Goal: Task Accomplishment & Management: Manage account settings

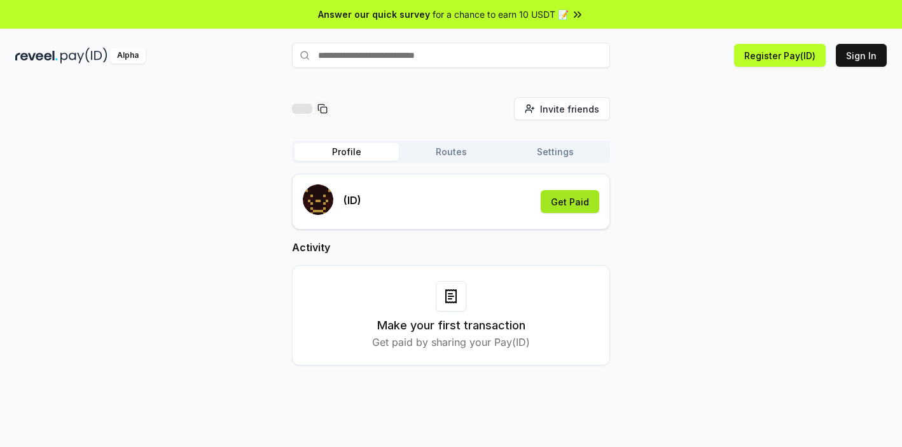
click at [552, 199] on button "Get Paid" at bounding box center [570, 201] width 59 height 23
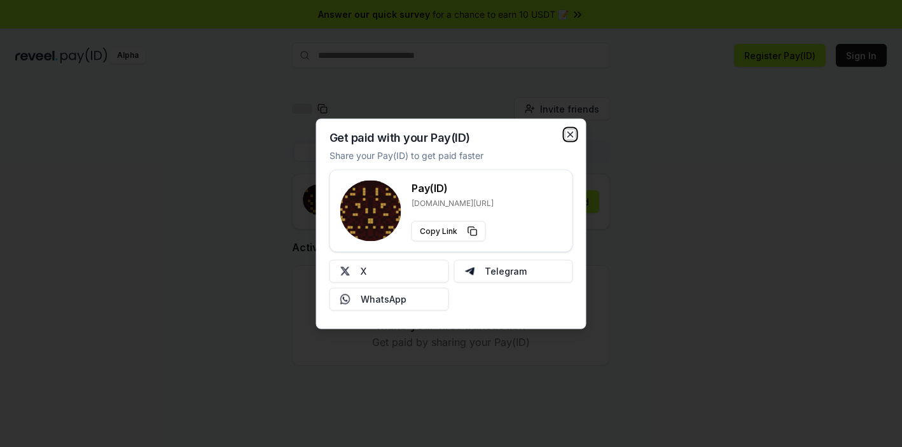
click at [572, 134] on icon "button" at bounding box center [571, 134] width 10 height 10
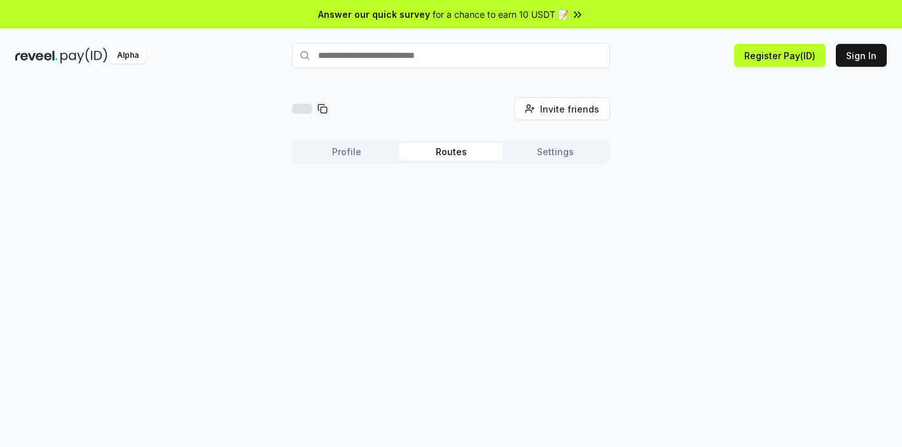
click at [452, 155] on button "Routes" at bounding box center [451, 152] width 104 height 18
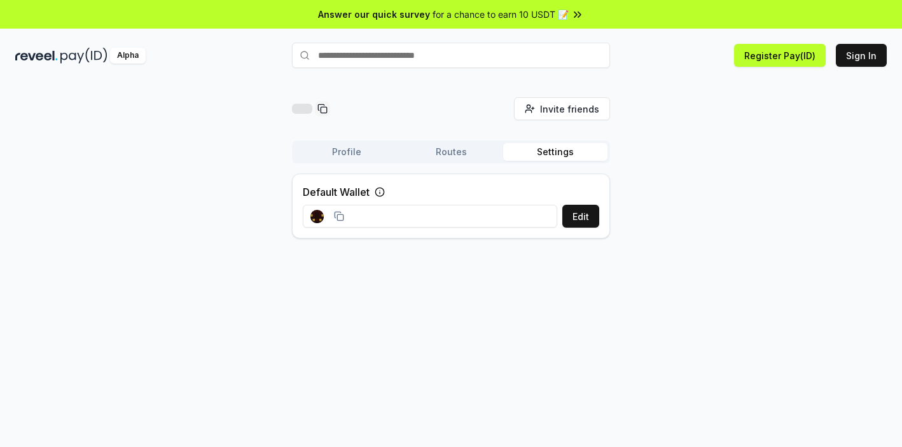
click at [546, 157] on button "Settings" at bounding box center [555, 152] width 104 height 18
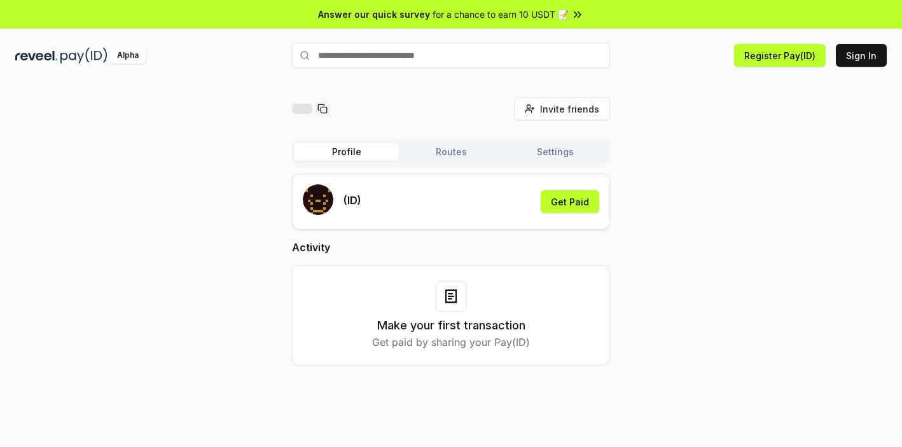
click at [361, 149] on button "Profile" at bounding box center [347, 152] width 104 height 18
click at [579, 206] on button "Get Paid" at bounding box center [570, 201] width 59 height 23
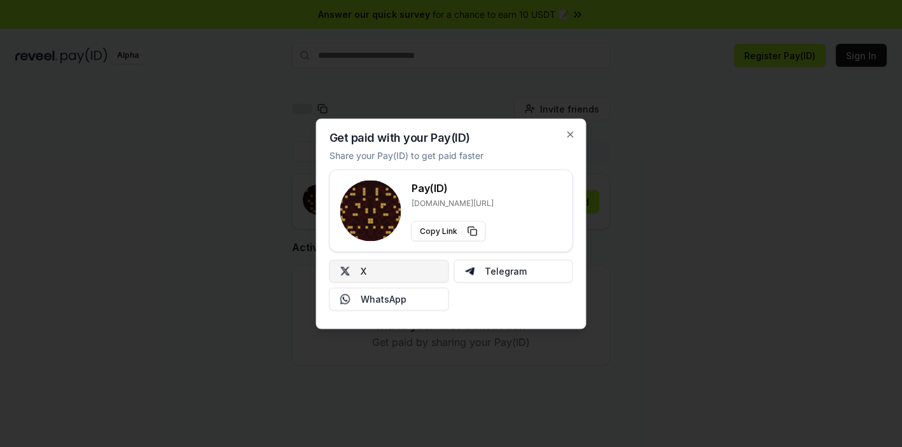
click at [391, 275] on button "X" at bounding box center [390, 271] width 120 height 23
click at [570, 132] on icon "button" at bounding box center [571, 134] width 10 height 10
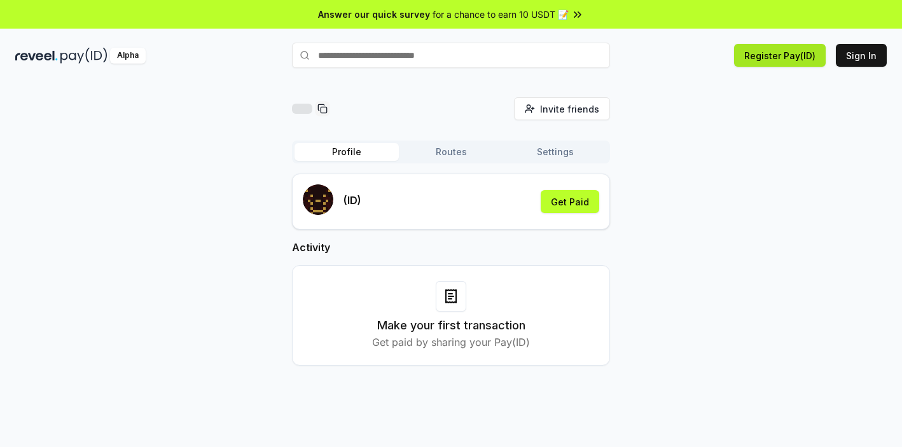
click at [799, 58] on button "Register Pay(ID)" at bounding box center [780, 55] width 92 height 23
click at [781, 62] on button "Register Pay(ID)" at bounding box center [780, 55] width 92 height 23
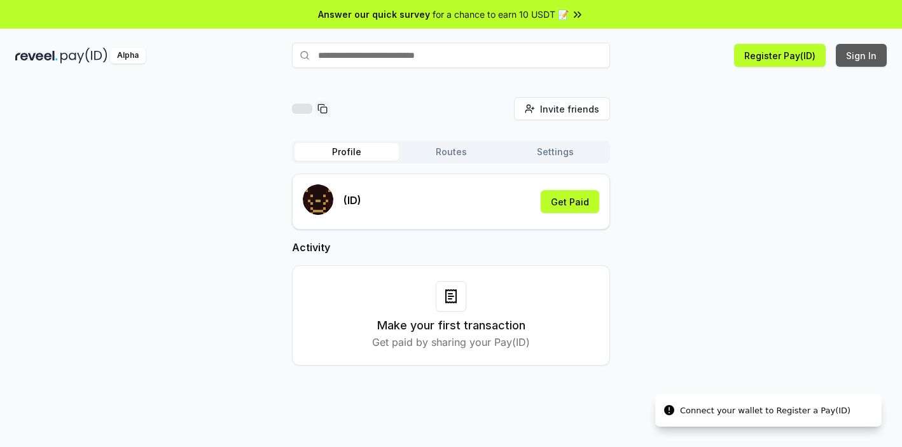
click at [880, 62] on button "Sign In" at bounding box center [861, 55] width 51 height 23
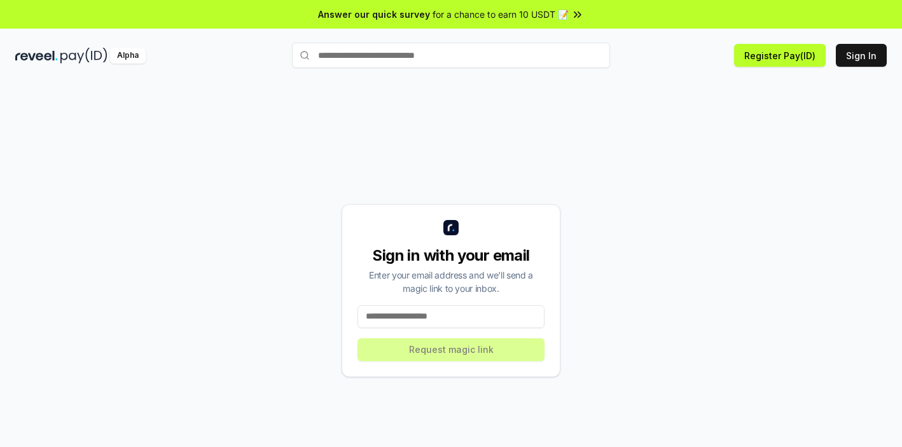
click at [444, 312] on input at bounding box center [451, 316] width 187 height 23
type input "*"
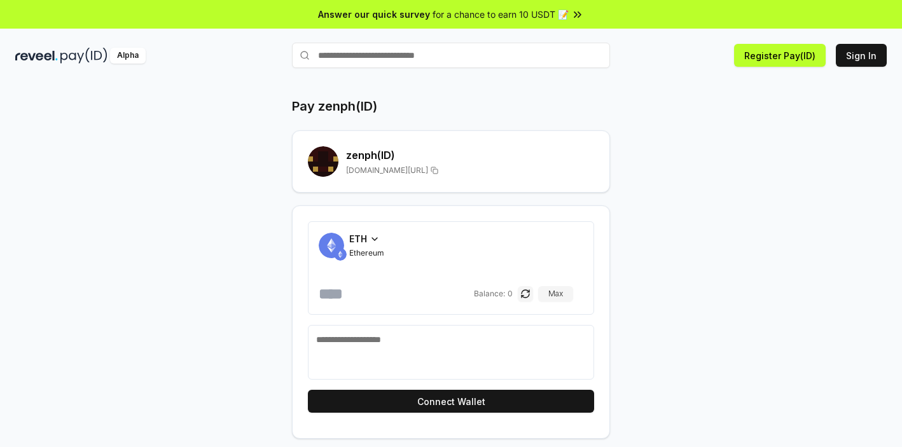
click at [364, 299] on input "number" at bounding box center [395, 294] width 153 height 20
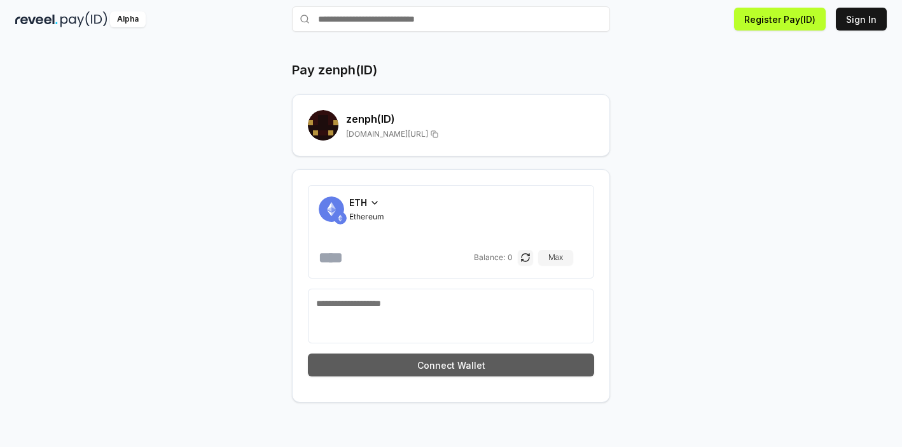
type input "*"
click at [456, 363] on button "Connect Wallet" at bounding box center [451, 365] width 286 height 23
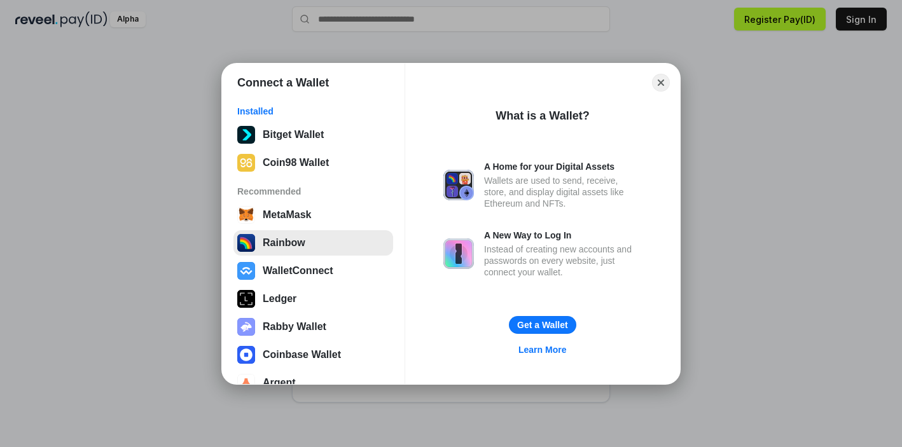
scroll to position [23, 0]
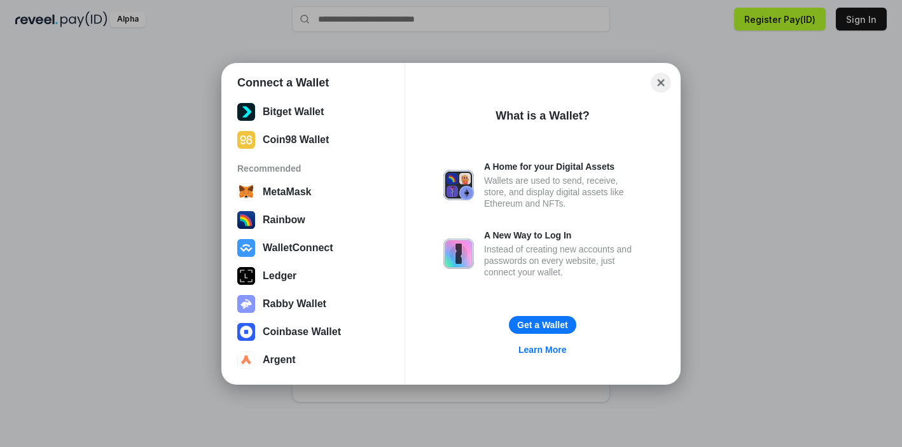
click at [664, 87] on button "Close" at bounding box center [662, 83] width 20 height 20
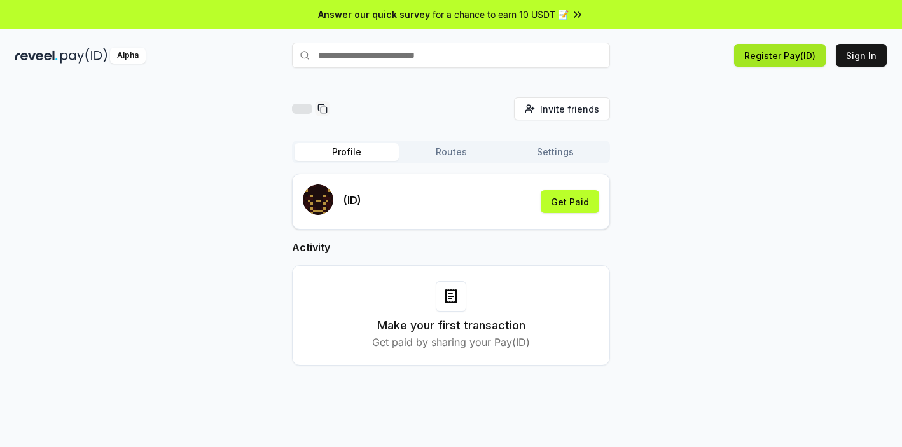
click at [794, 60] on button "Register Pay(ID)" at bounding box center [780, 55] width 92 height 23
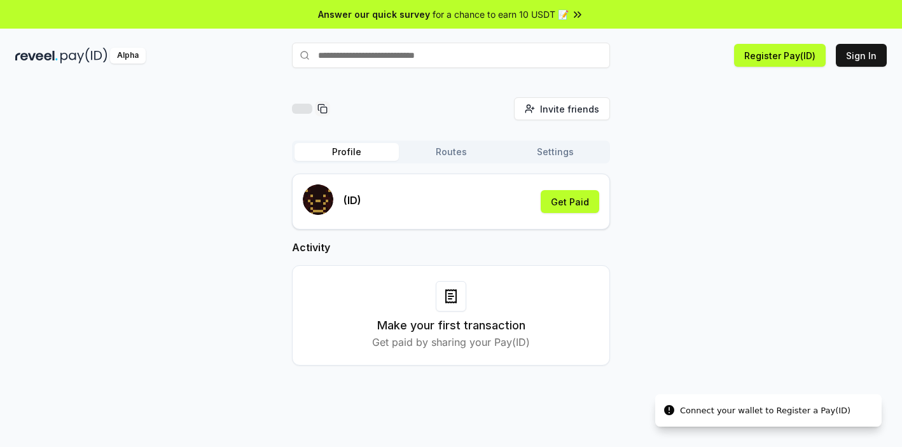
click at [778, 409] on div "Connect your wallet to Register a Pay(ID)" at bounding box center [765, 411] width 171 height 13
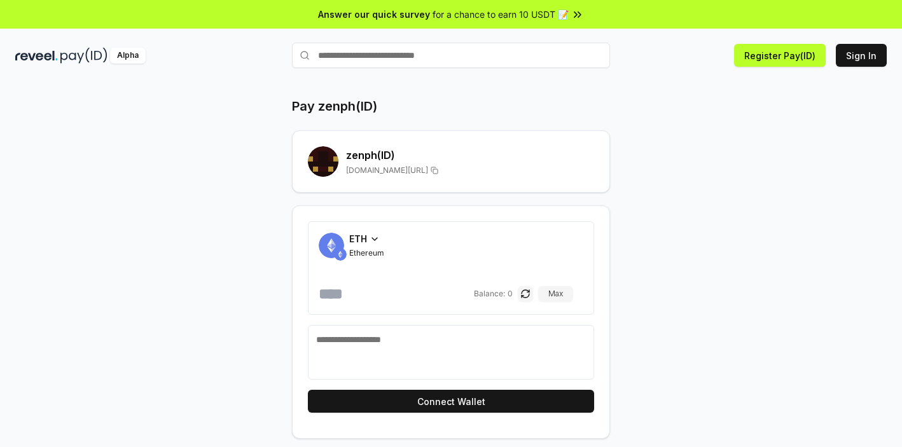
click at [116, 146] on div "Pay zenph(ID) zenph (ID) [DOMAIN_NAME][URL] ETH Ethereum Balance: 0 Max Connect…" at bounding box center [451, 268] width 764 height 342
